Goal: Transaction & Acquisition: Purchase product/service

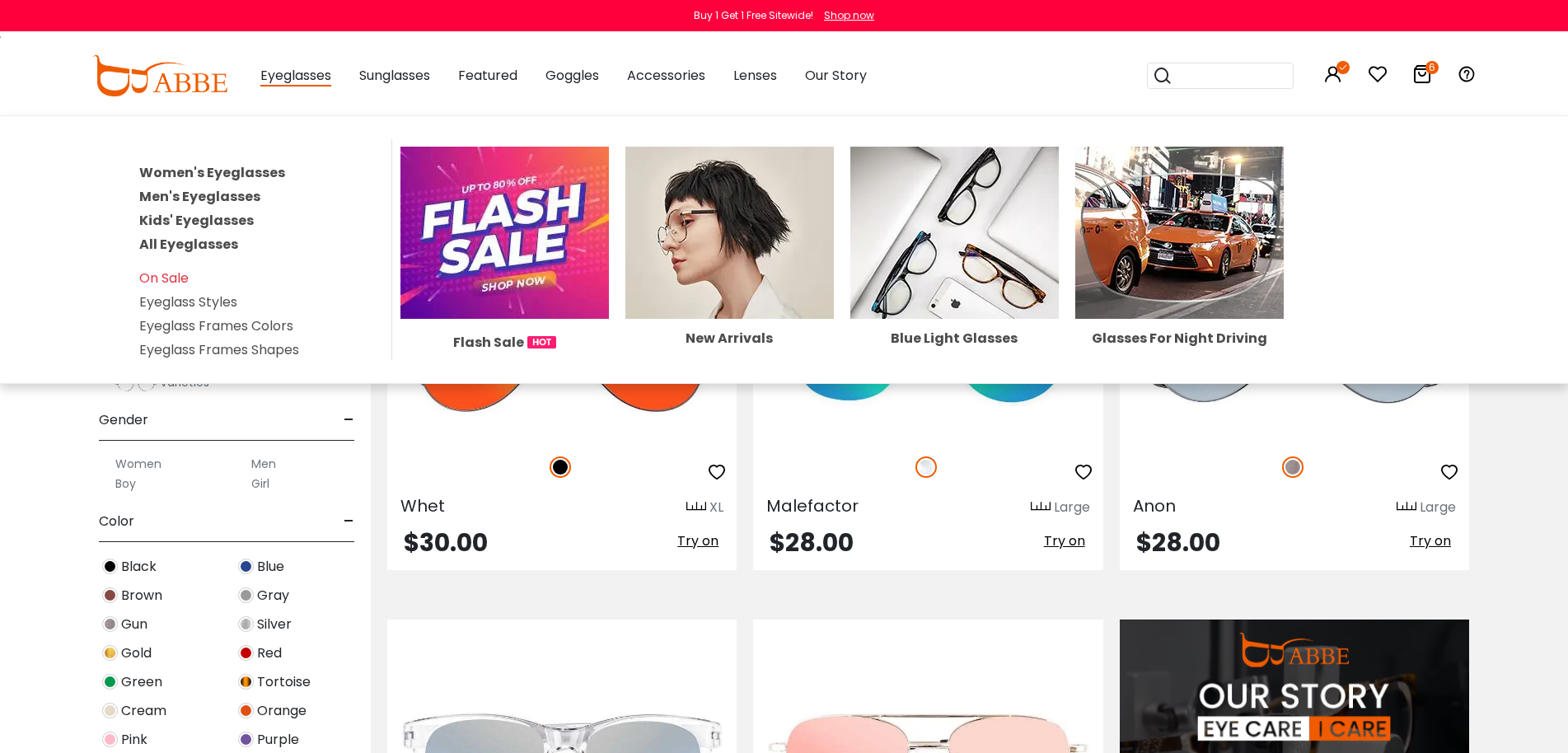
drag, startPoint x: 198, startPoint y: 244, endPoint x: 217, endPoint y: 241, distance: 19.2
click at [198, 244] on link "All Eyeglasses" at bounding box center [188, 244] width 99 height 19
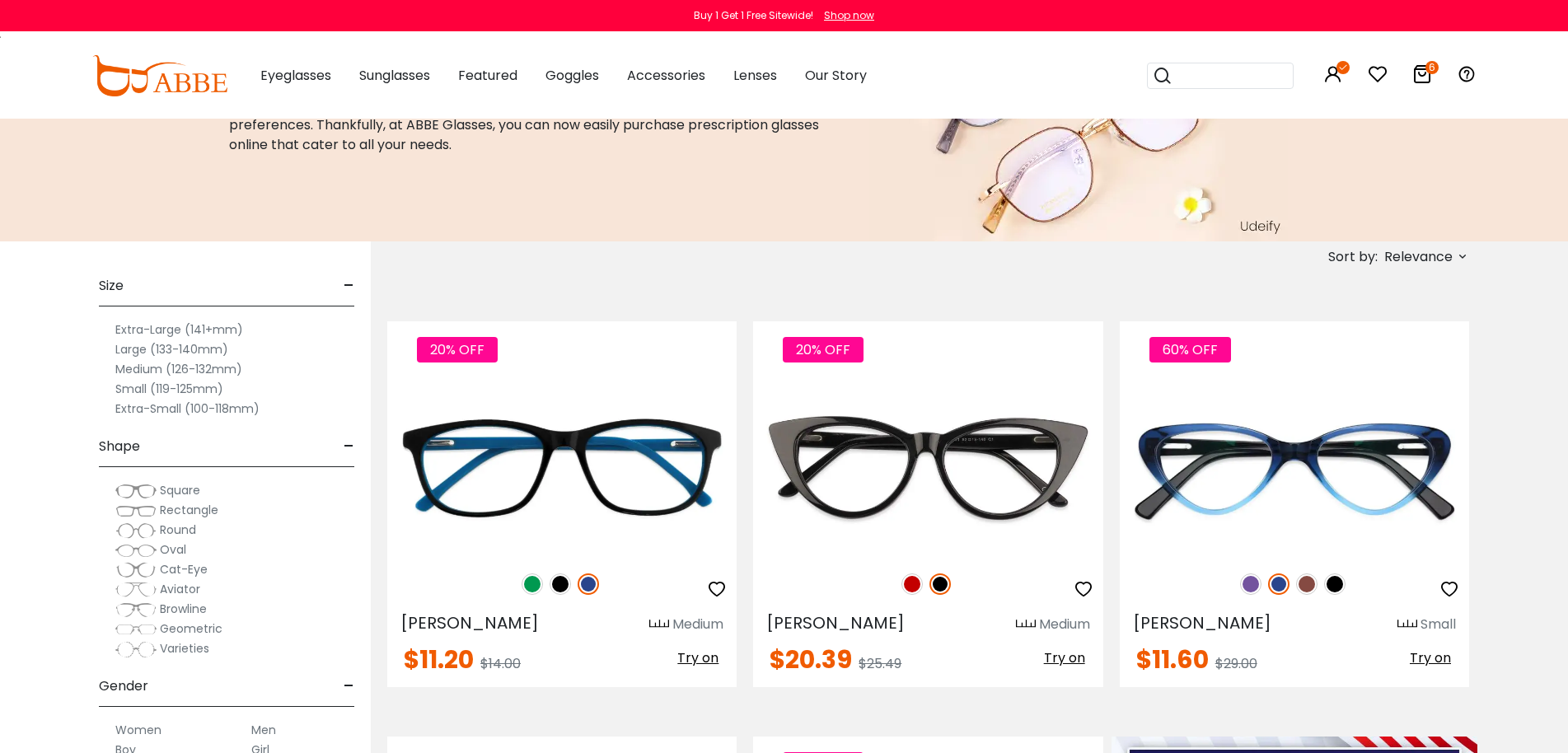
scroll to position [494, 0]
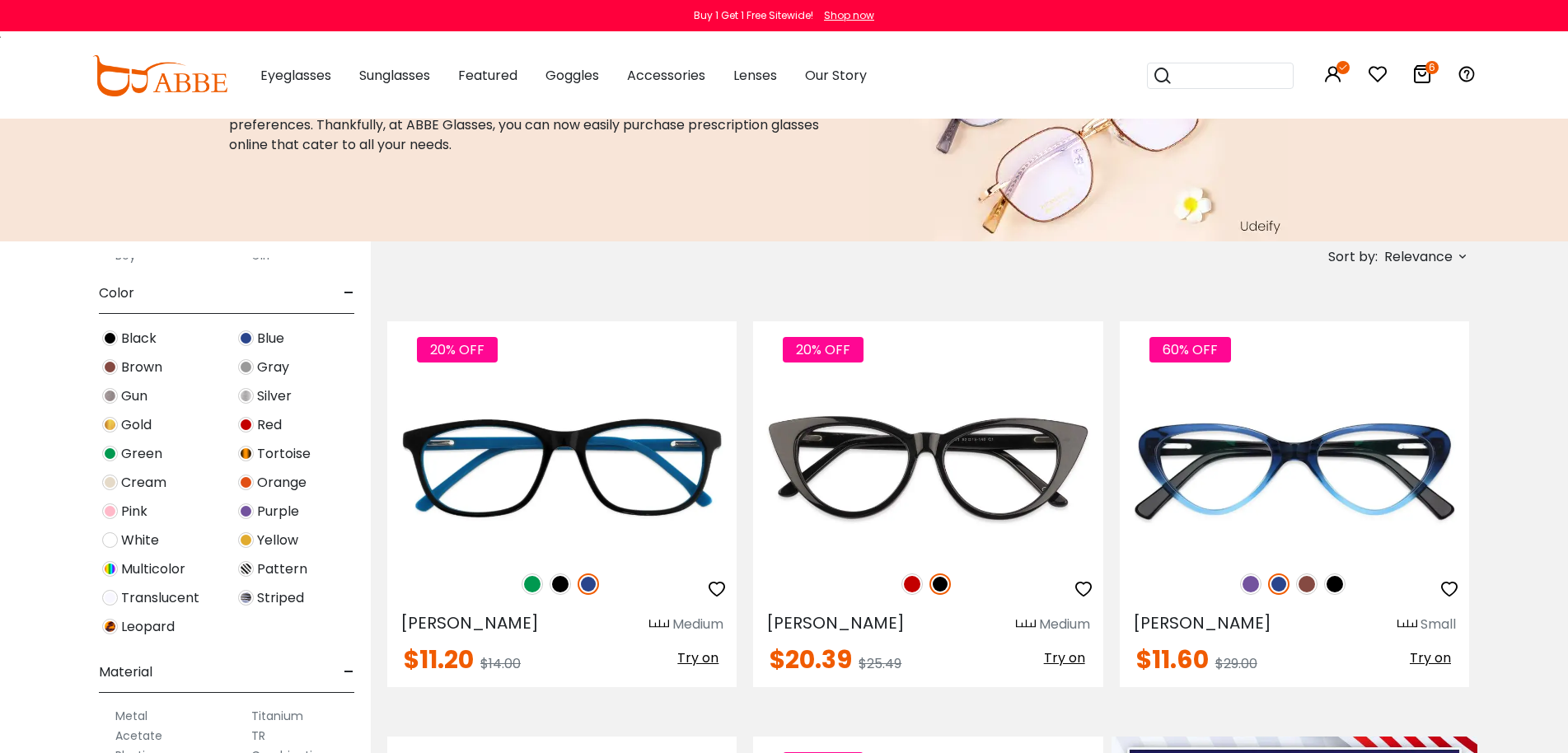
click at [146, 341] on span "Black" at bounding box center [139, 338] width 35 height 19
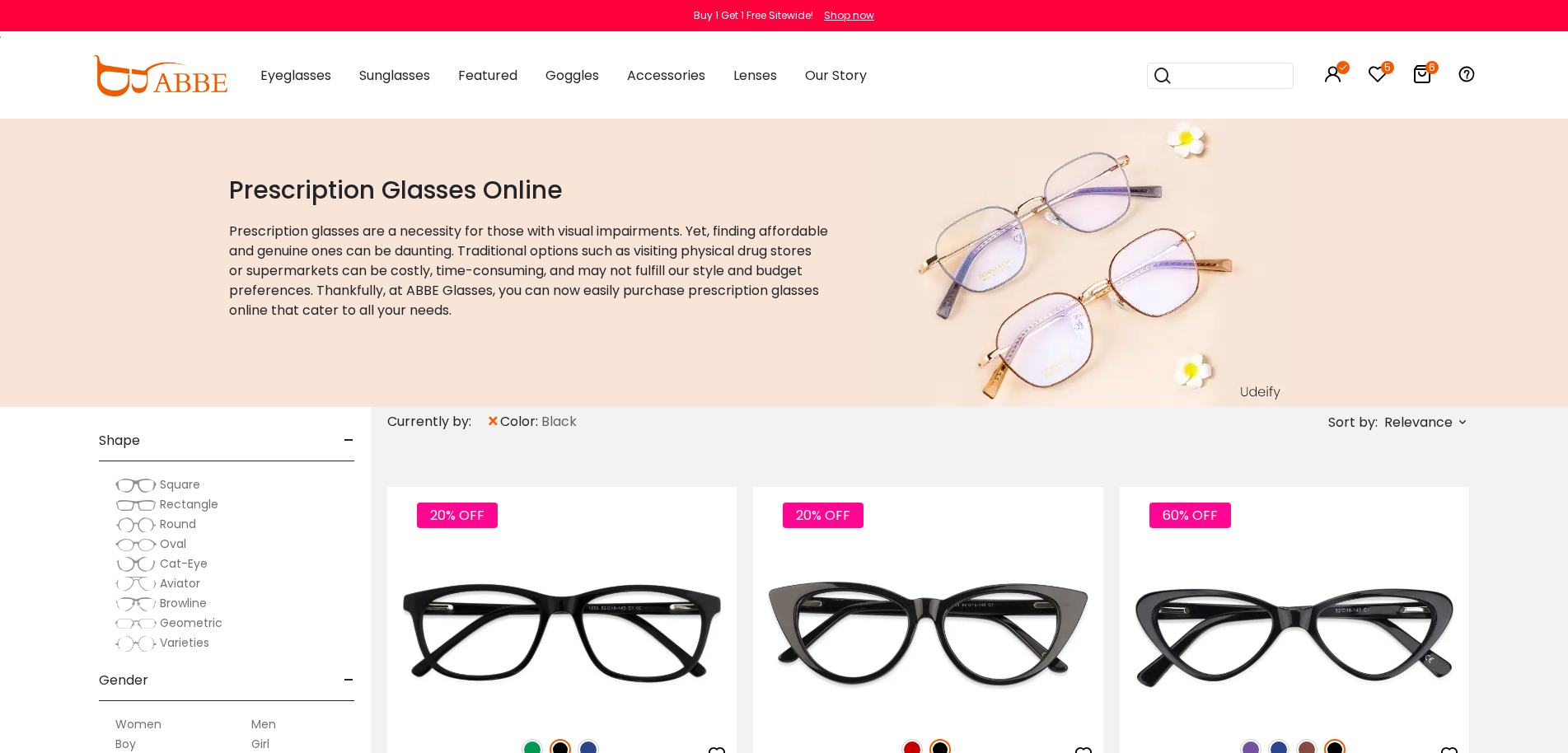
scroll to position [165, 0]
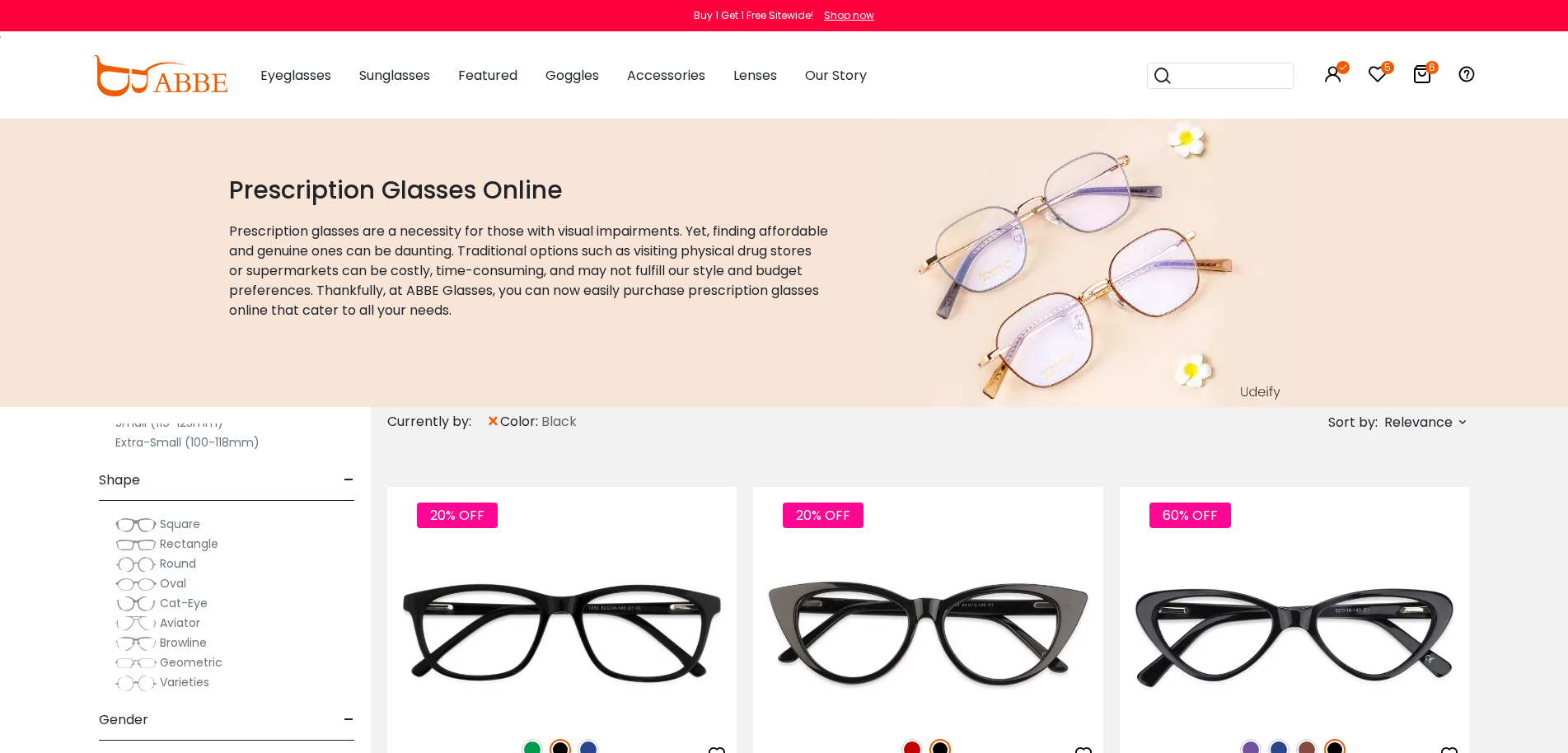
click at [175, 564] on span "Round" at bounding box center [178, 563] width 36 height 17
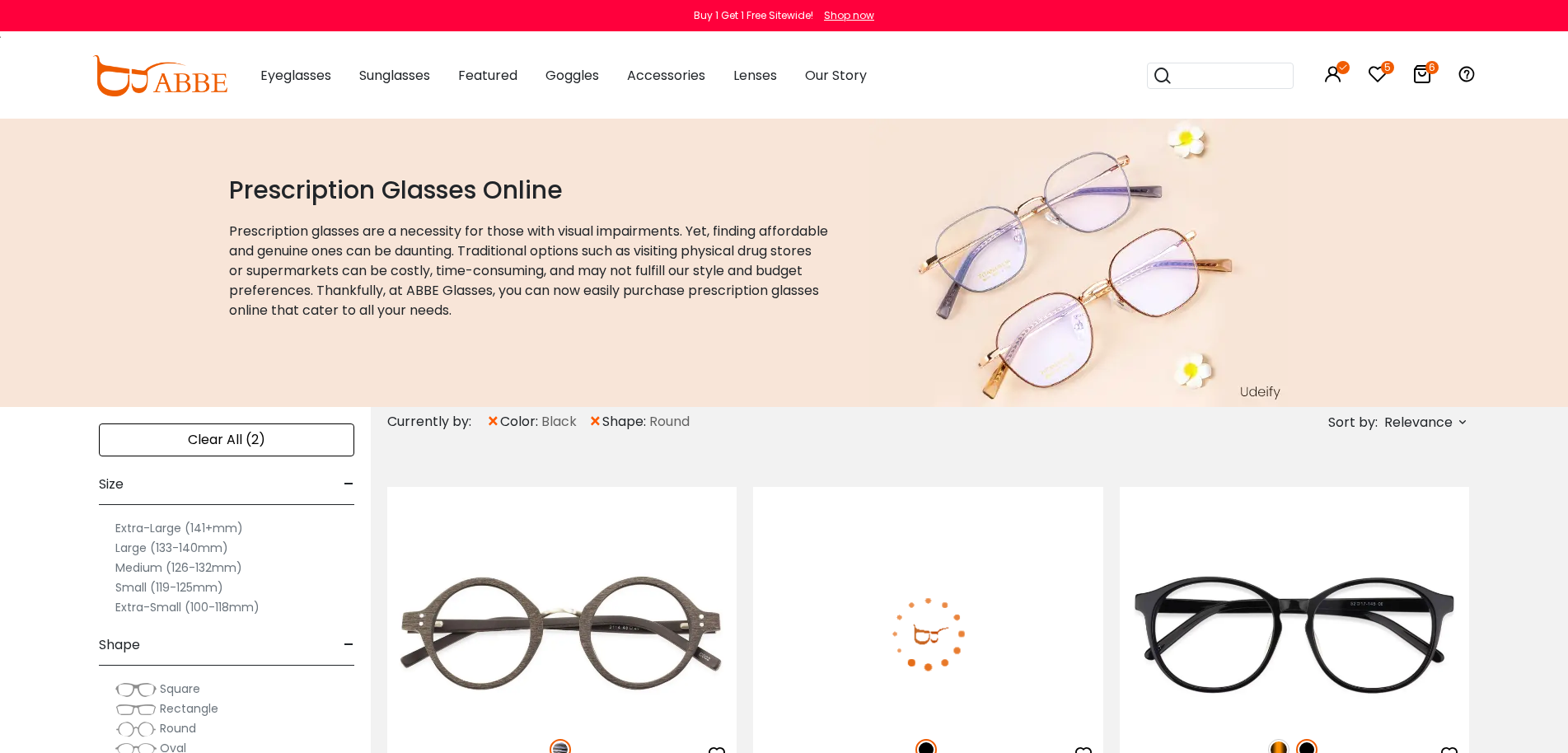
click at [1437, 435] on span "Relevance" at bounding box center [1418, 422] width 68 height 29
click at [1441, 425] on span "Relevance" at bounding box center [1418, 422] width 68 height 29
click at [1410, 429] on span "Relevance" at bounding box center [1418, 422] width 68 height 29
click at [1390, 469] on label "New Arrivals" at bounding box center [1381, 469] width 80 height 19
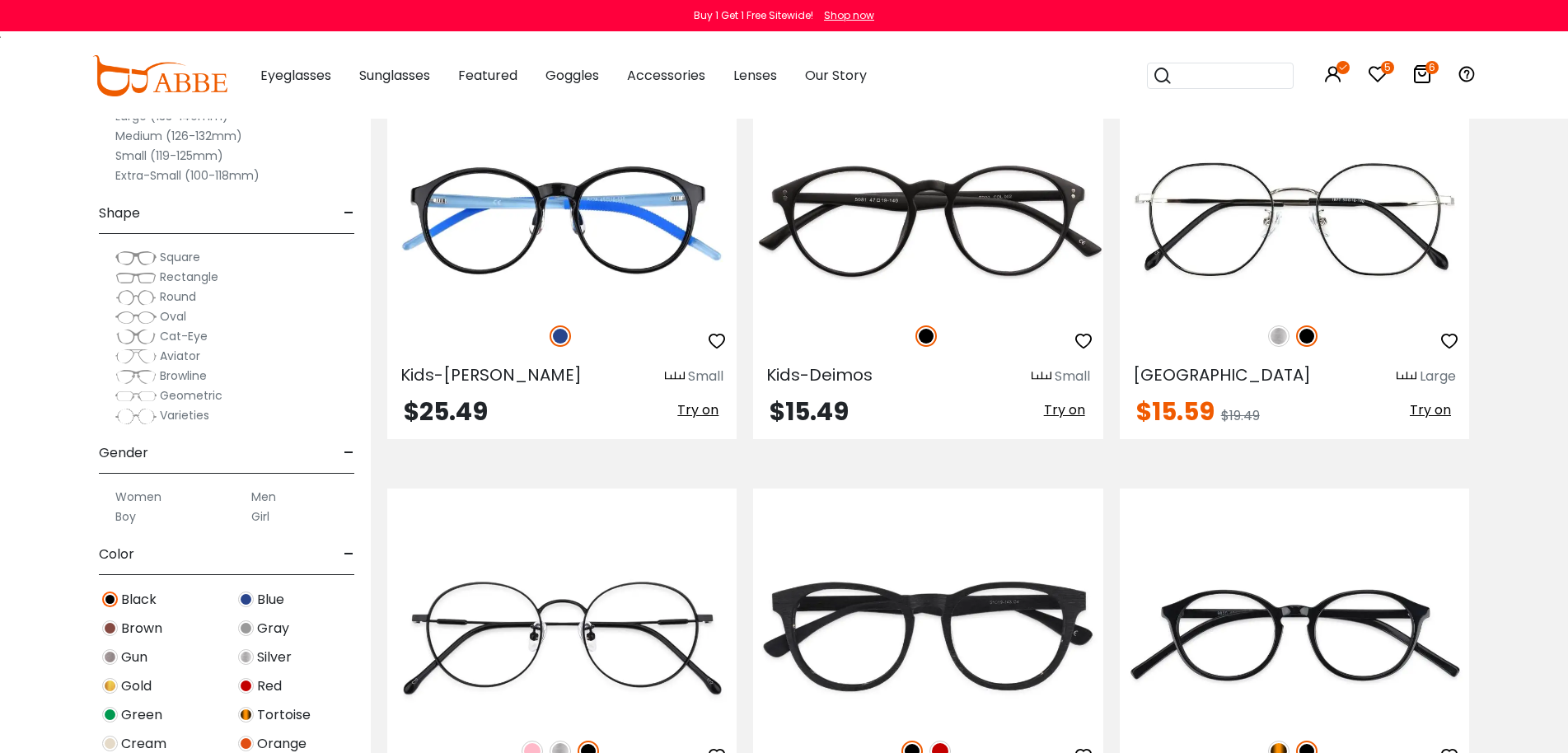
scroll to position [4283, 0]
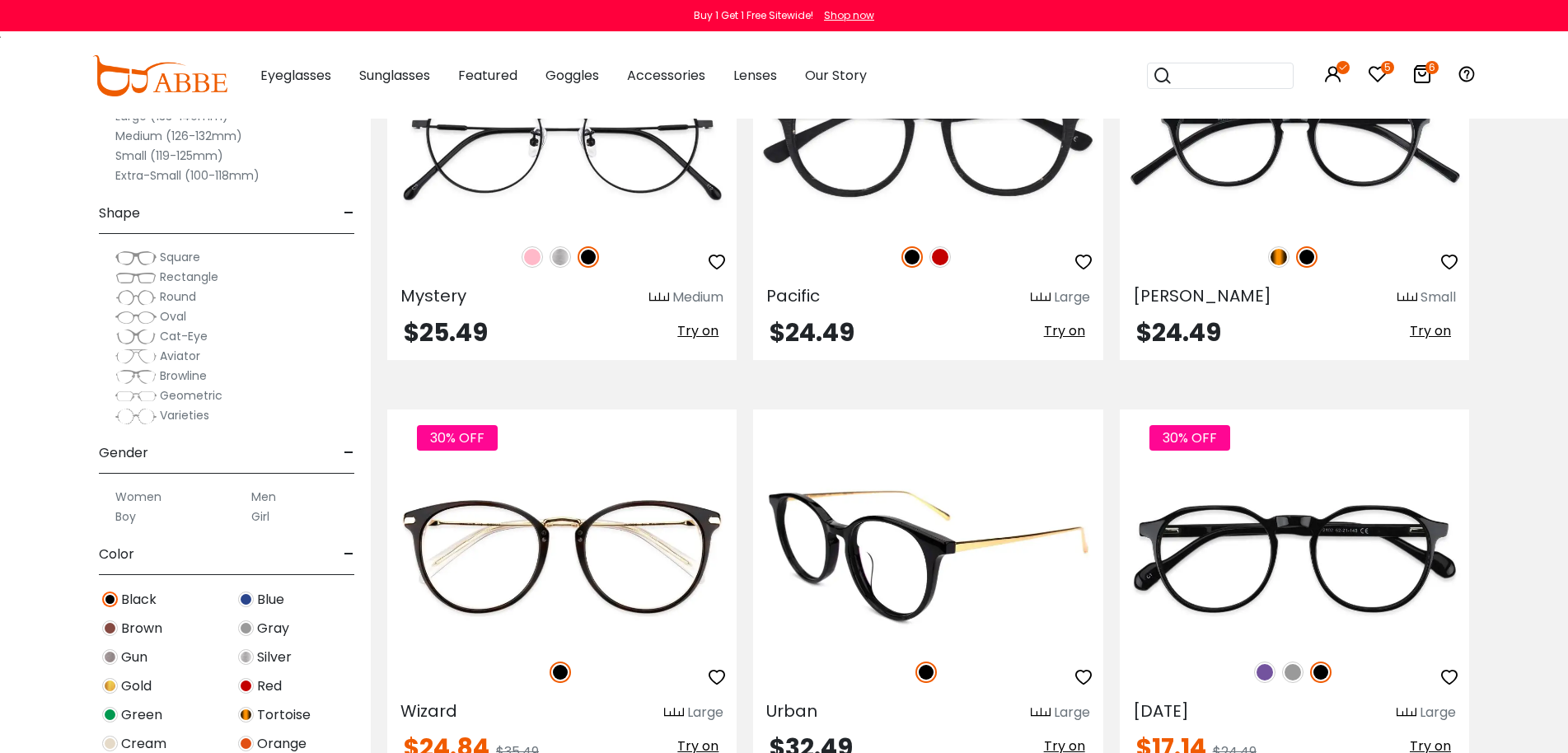
click at [963, 543] on img at bounding box center [928, 555] width 350 height 174
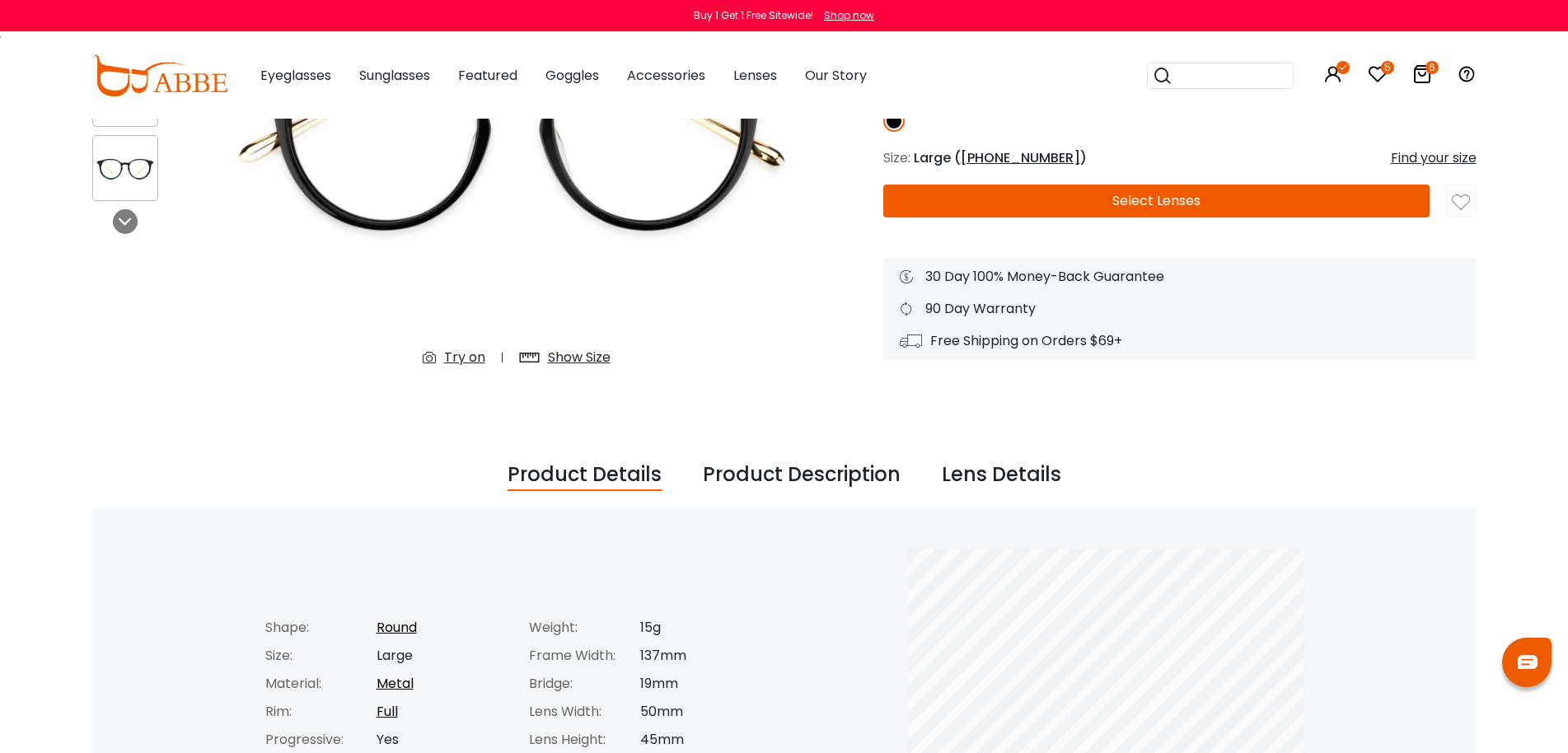
scroll to position [329, 0]
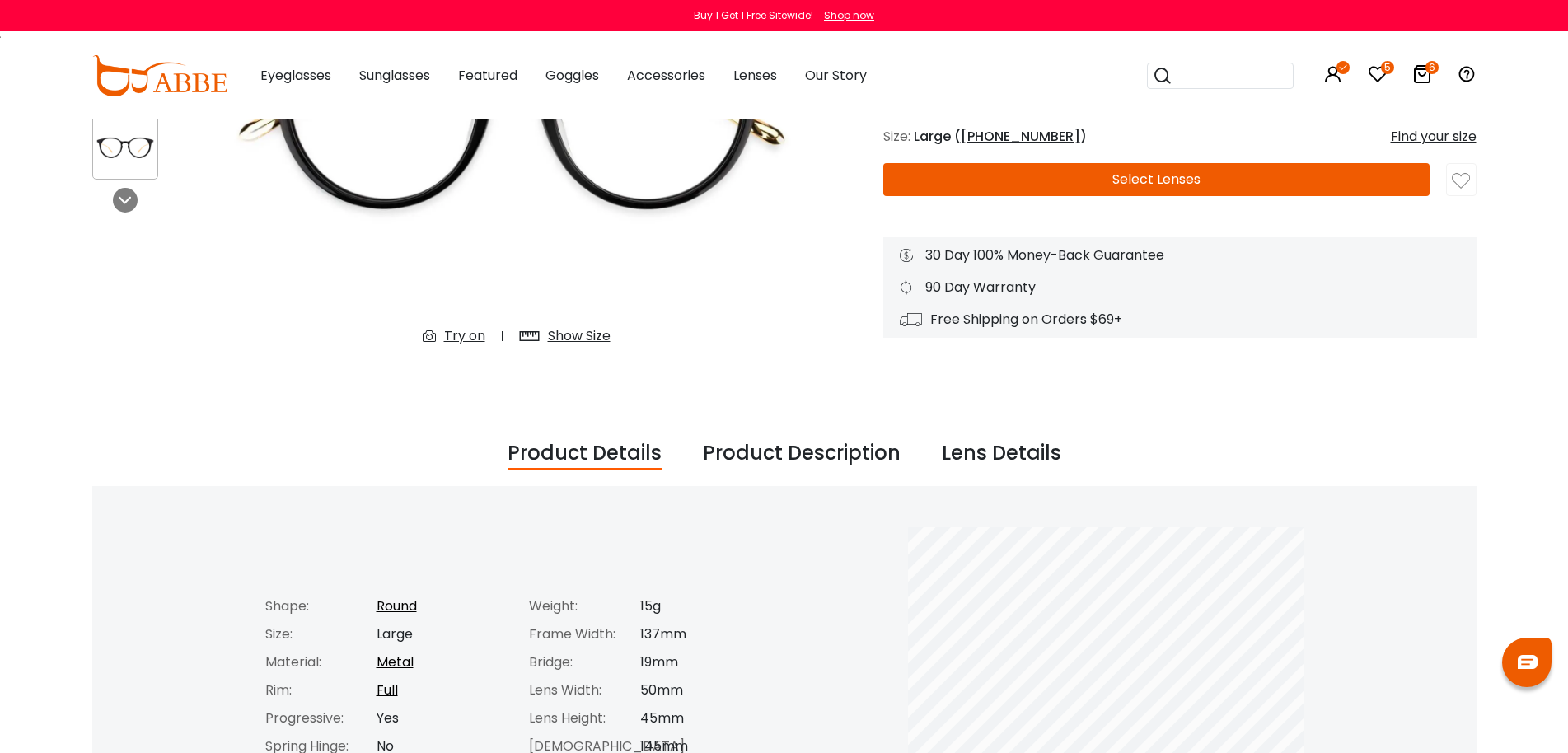
click at [795, 457] on div "Product Description" at bounding box center [801, 453] width 198 height 31
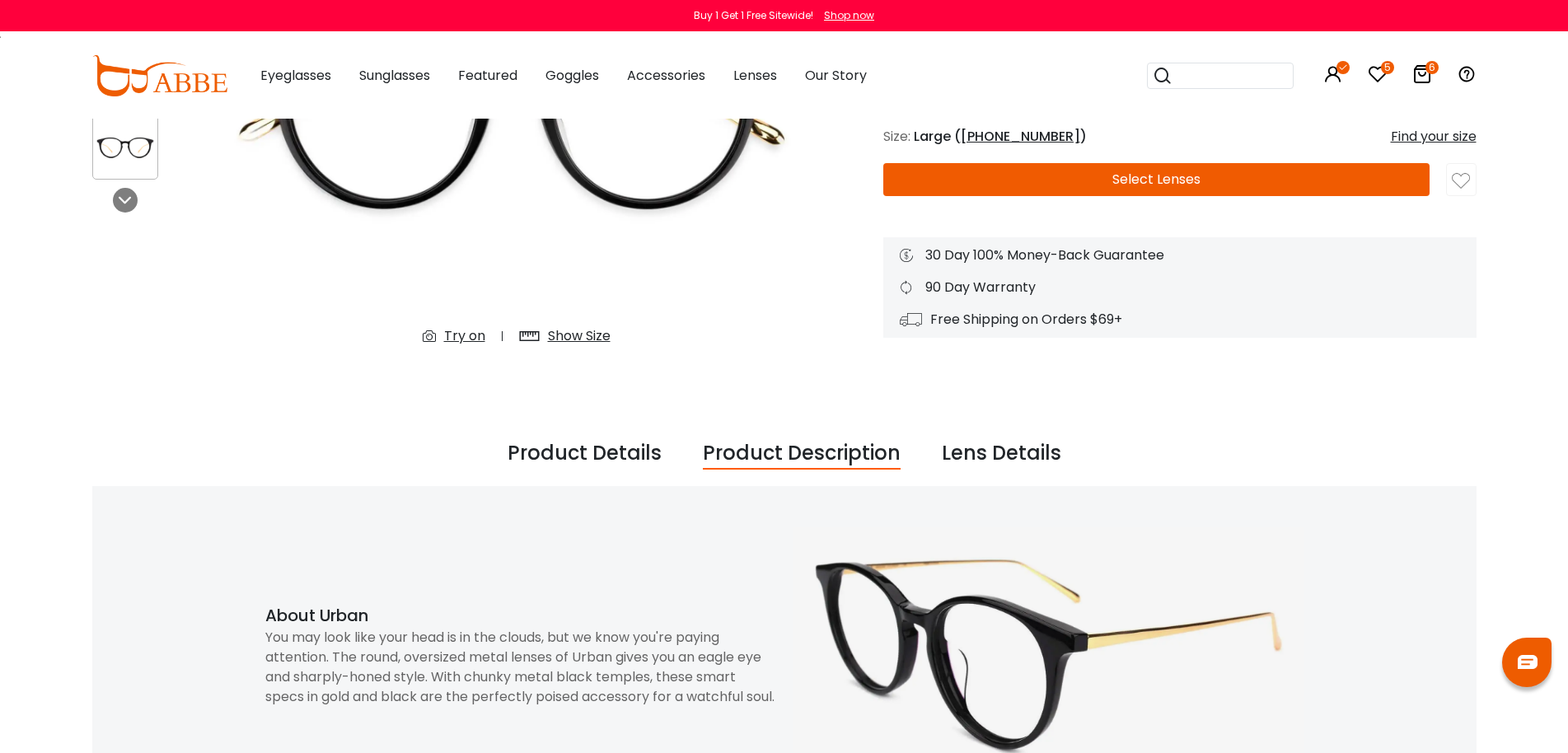
scroll to position [494, 0]
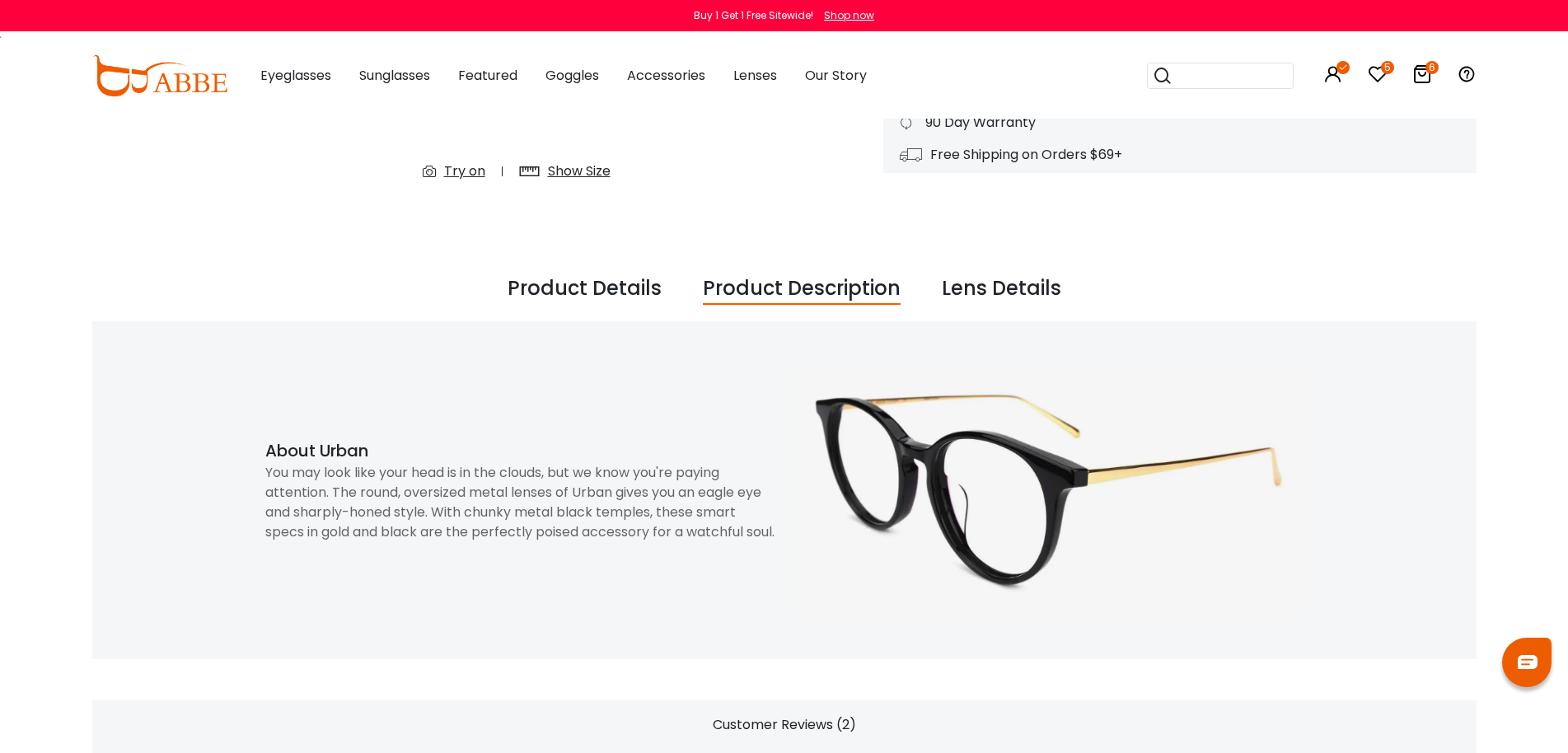
click at [579, 513] on div "You may look like your head is in the clouds, but we know you're paying attenti…" at bounding box center [521, 503] width 511 height 79
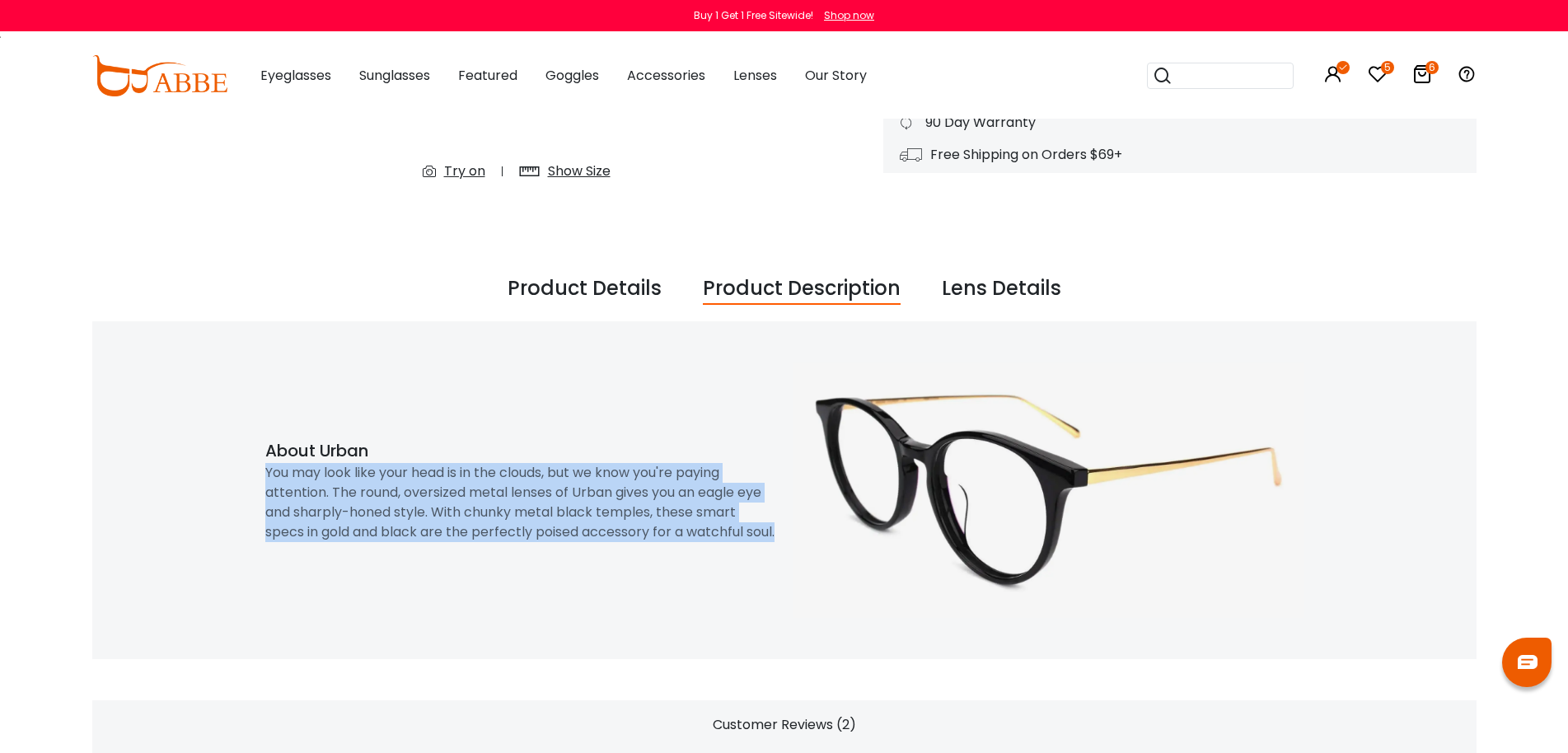
click at [579, 513] on div "You may look like your head is in the clouds, but we know you're paying attenti…" at bounding box center [521, 503] width 511 height 79
copy div "You may look like your head is in the clouds, but we know you're paying attenti…"
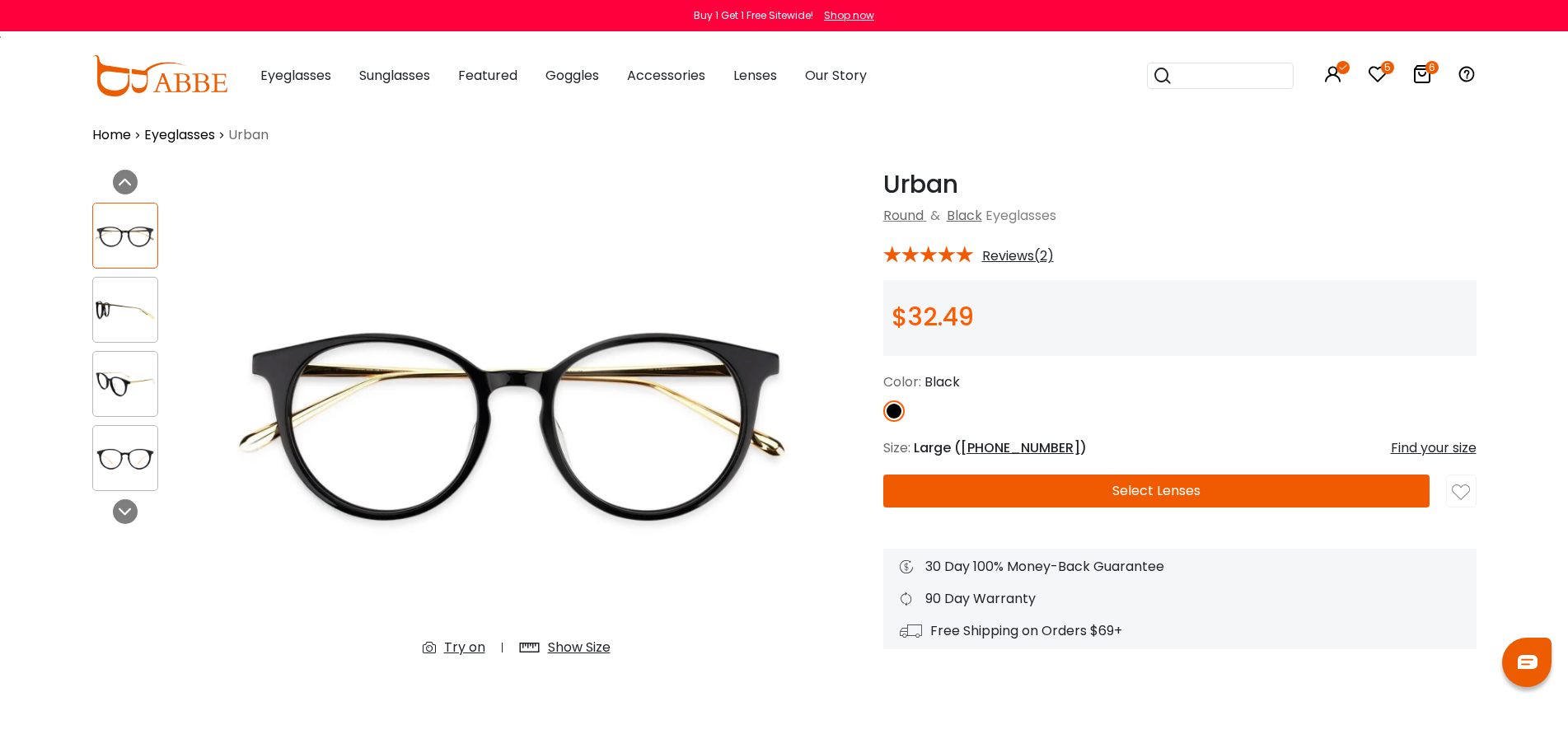
scroll to position [0, 0]
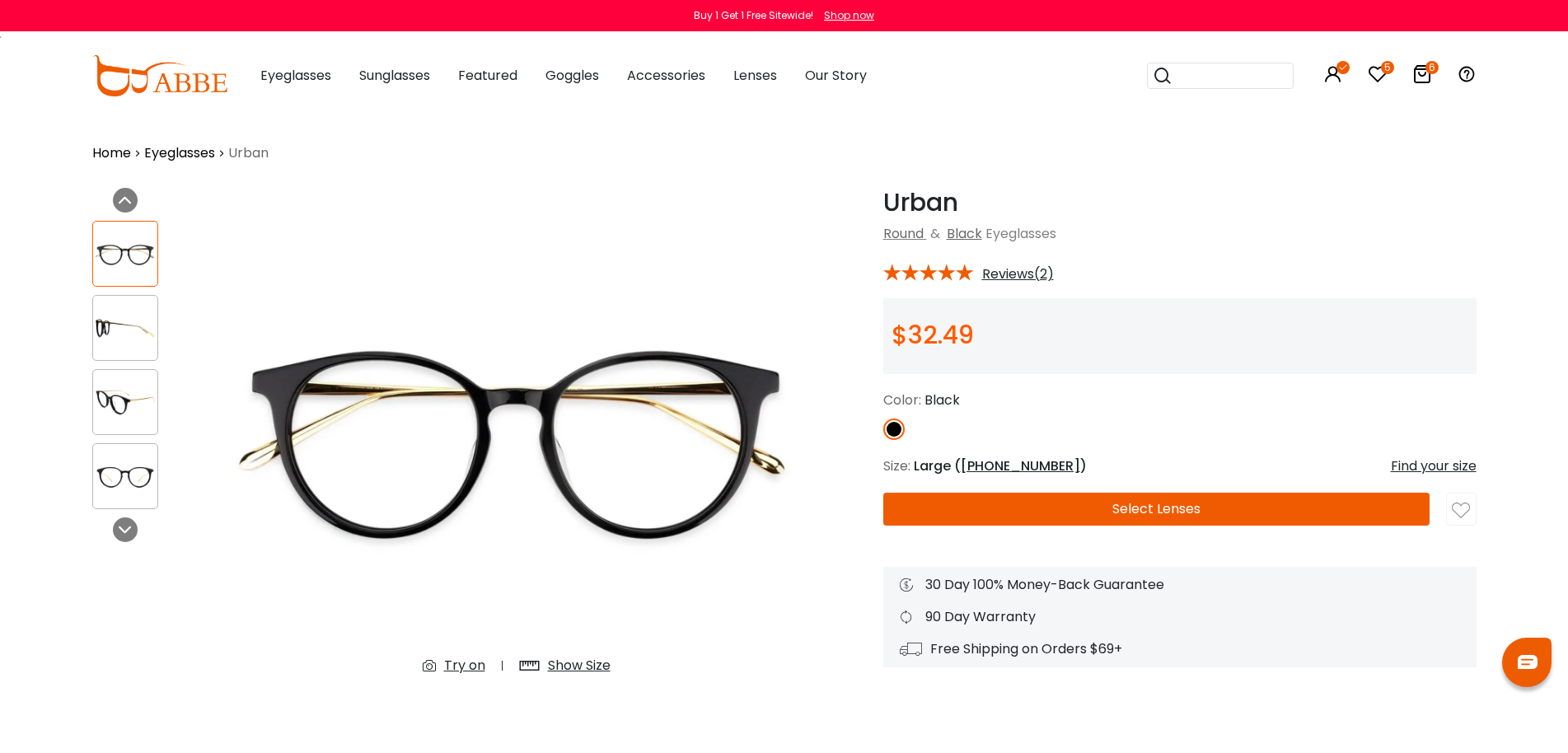
click at [933, 208] on h1 "Urban" at bounding box center [1180, 202] width 593 height 29
copy h1 "Urban"
